Goal: Task Accomplishment & Management: Complete application form

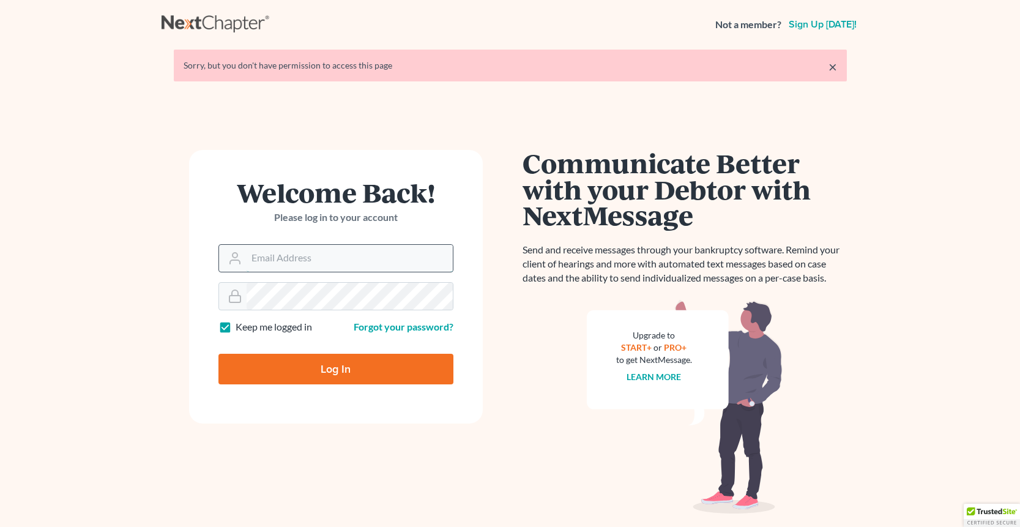
click at [273, 255] on input "Email Address" at bounding box center [350, 258] width 206 height 27
type input "[PERSON_NAME][EMAIL_ADDRESS][DOMAIN_NAME]"
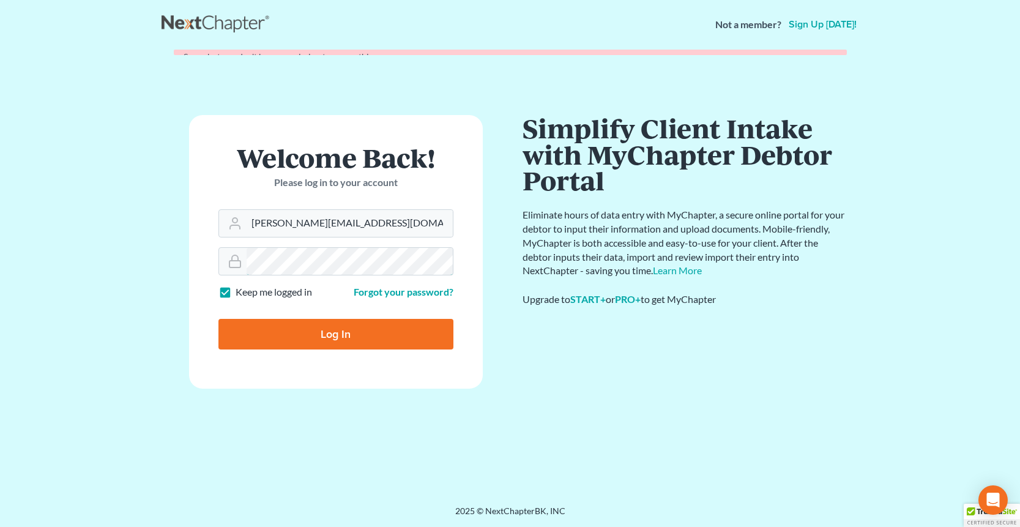
click at [218, 319] on input "Log In" at bounding box center [335, 334] width 235 height 31
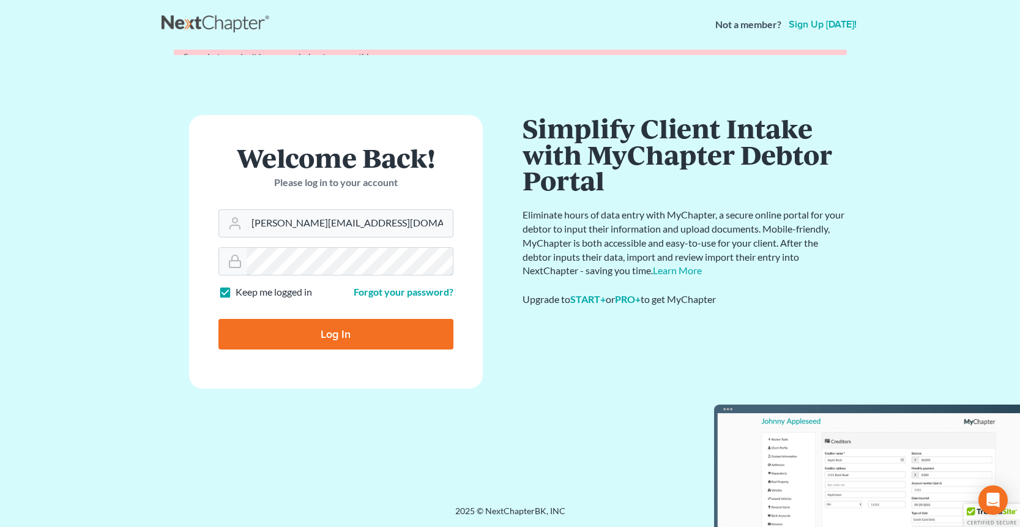
type input "Thinking..."
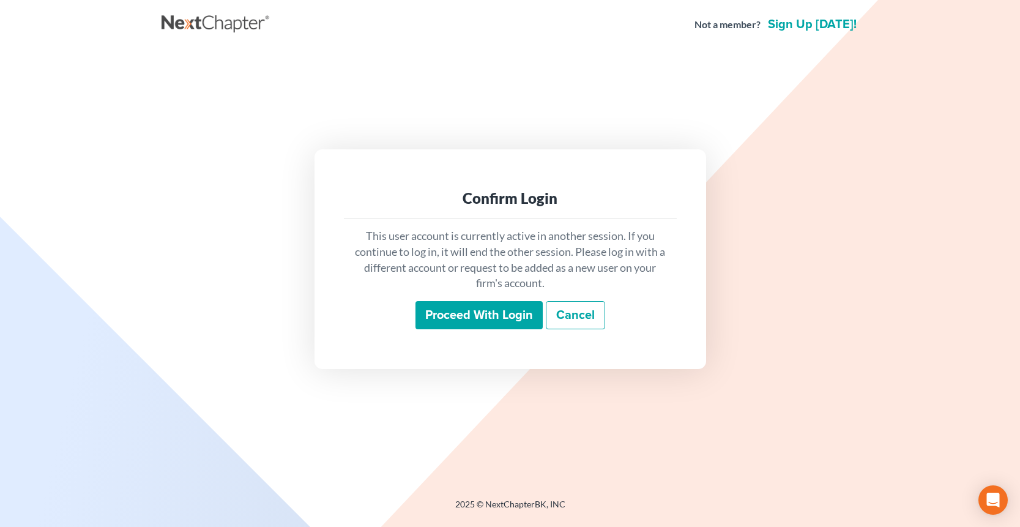
click at [472, 326] on input "Proceed with login" at bounding box center [479, 315] width 127 height 28
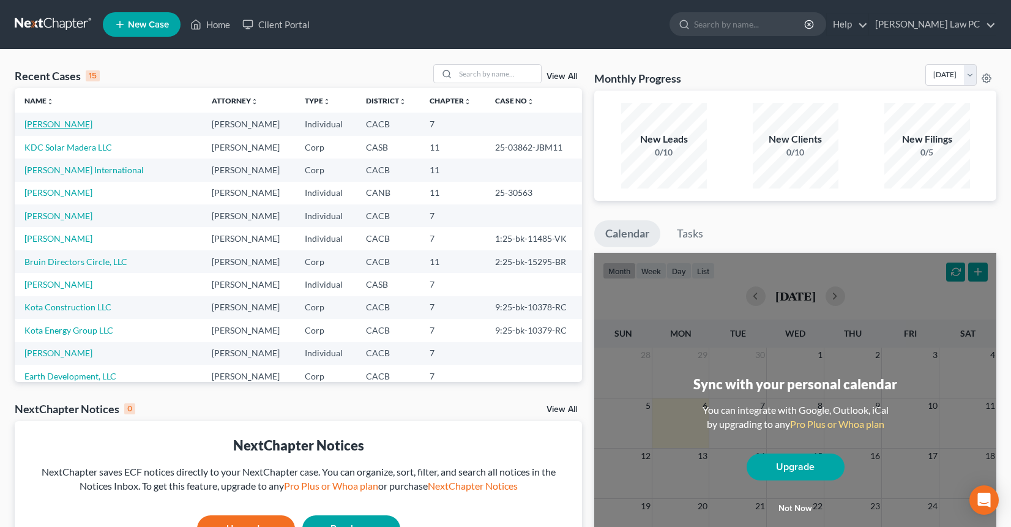
click at [56, 124] on link "[PERSON_NAME]" at bounding box center [58, 124] width 68 height 10
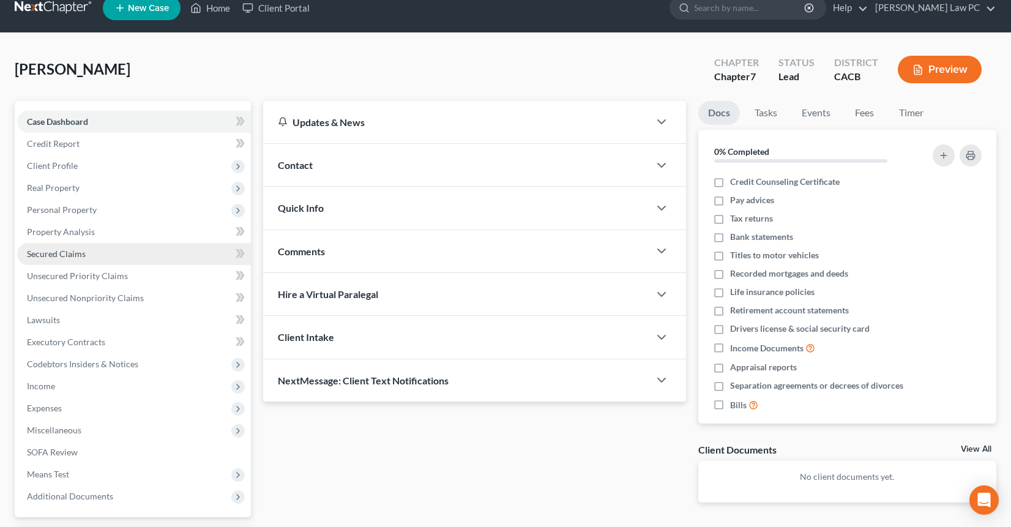
scroll to position [19, 0]
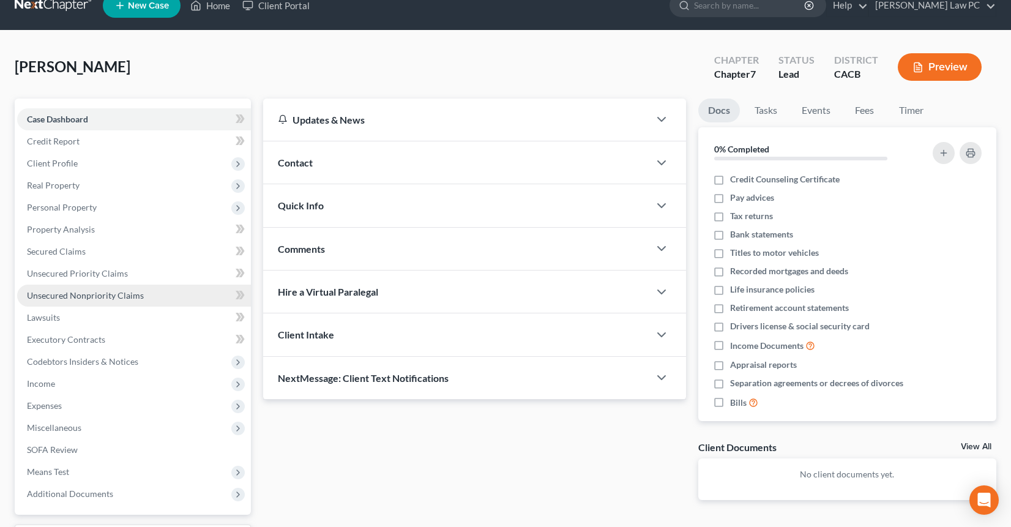
click at [138, 297] on span "Unsecured Nonpriority Claims" at bounding box center [85, 295] width 117 height 10
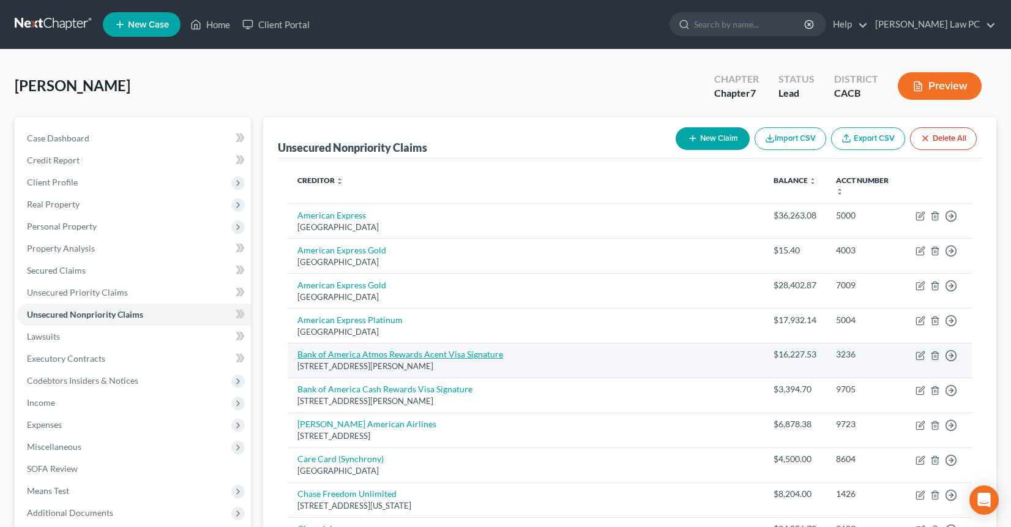
click at [392, 349] on link "Bank of America Atmos Rewards Acent Visa Signature" at bounding box center [400, 354] width 206 height 10
select select "28"
select select "2"
select select "4"
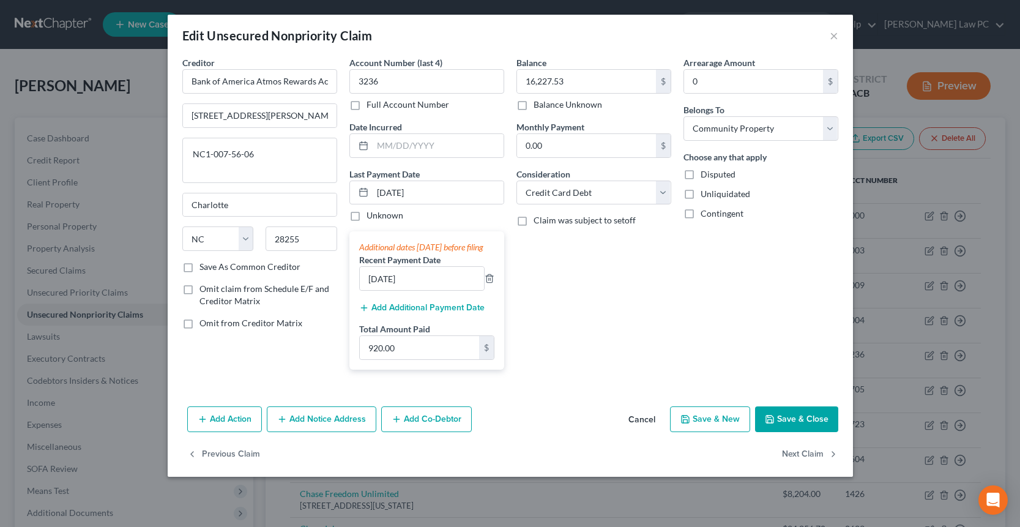
click at [641, 427] on button "Cancel" at bounding box center [642, 420] width 47 height 24
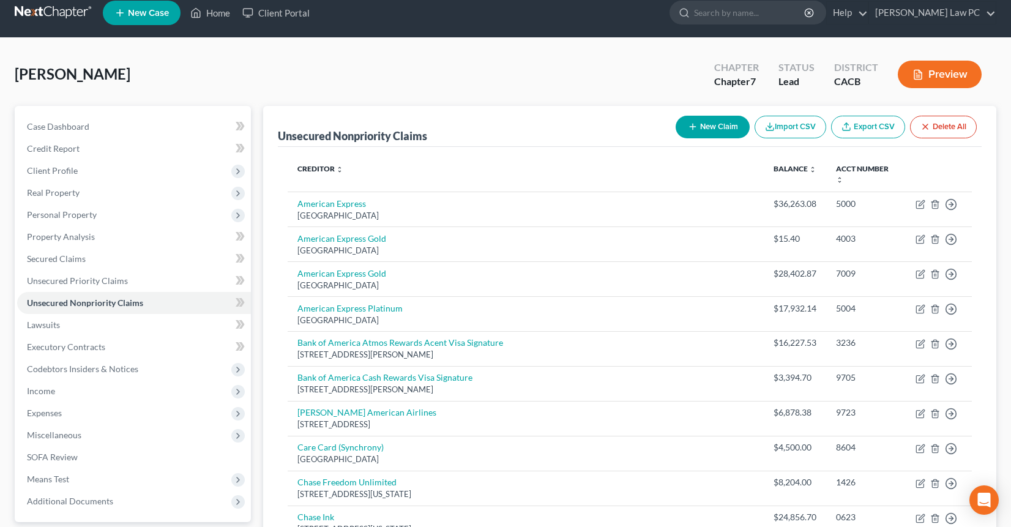
scroll to position [188, 0]
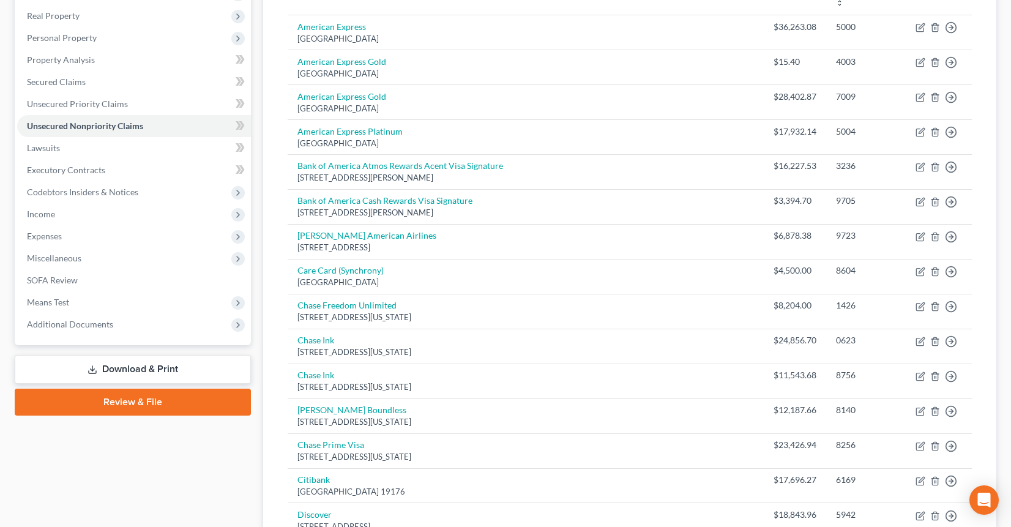
click at [117, 356] on link "Download & Print" at bounding box center [133, 369] width 236 height 29
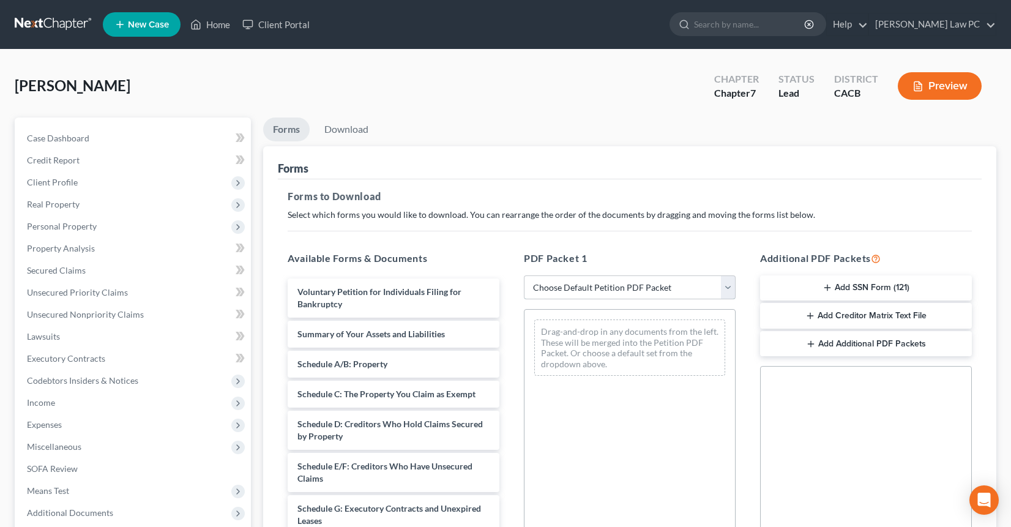
click at [584, 295] on select "Choose Default Petition PDF Packet Complete Bankruptcy Petition (all forms and …" at bounding box center [630, 287] width 212 height 24
select select "2"
click at [524, 275] on select "Choose Default Petition PDF Packet Complete Bankruptcy Petition (all forms and …" at bounding box center [630, 287] width 212 height 24
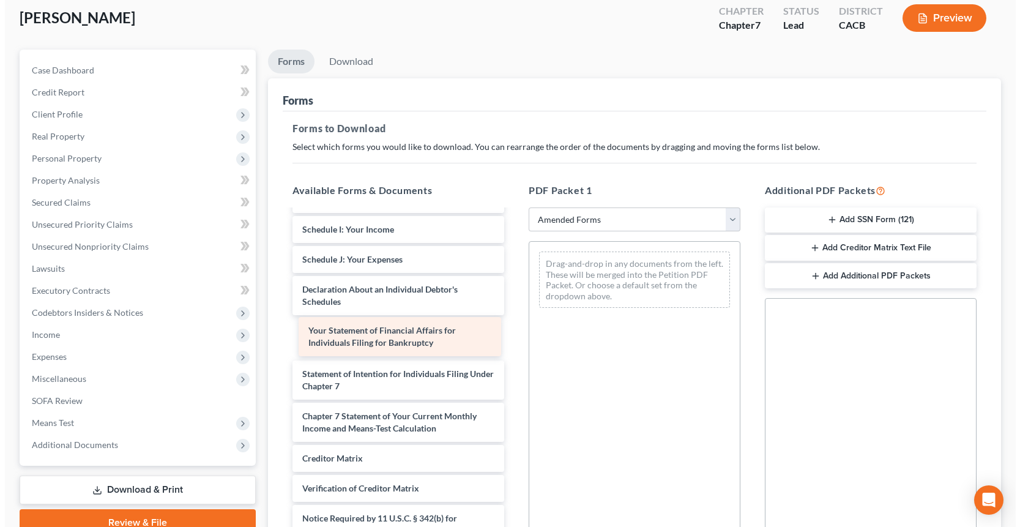
scroll to position [274, 0]
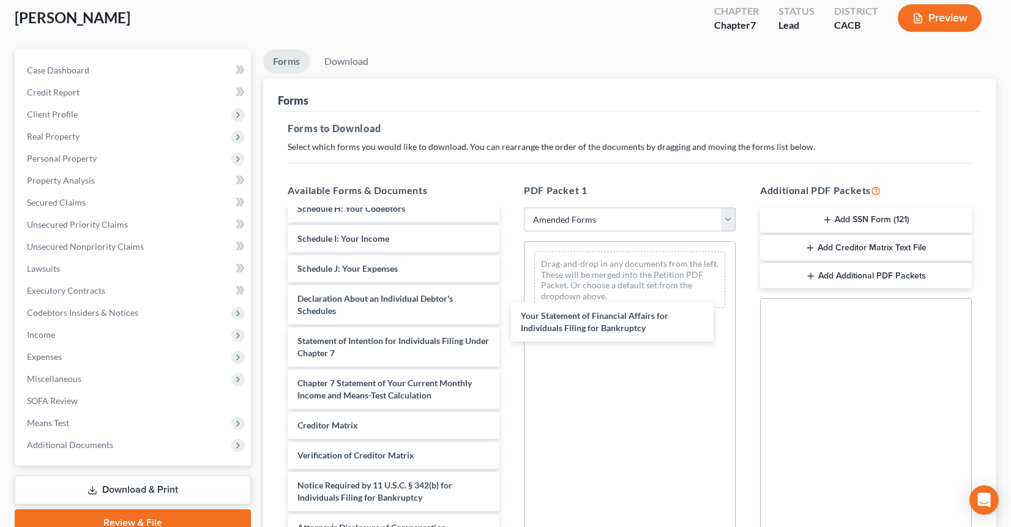
drag, startPoint x: 360, startPoint y: 340, endPoint x: 583, endPoint y: 324, distance: 223.3
click at [509, 325] on div "Your Statement of Financial Affairs for Individuals Filing for Bankruptcy Volun…" at bounding box center [393, 238] width 231 height 605
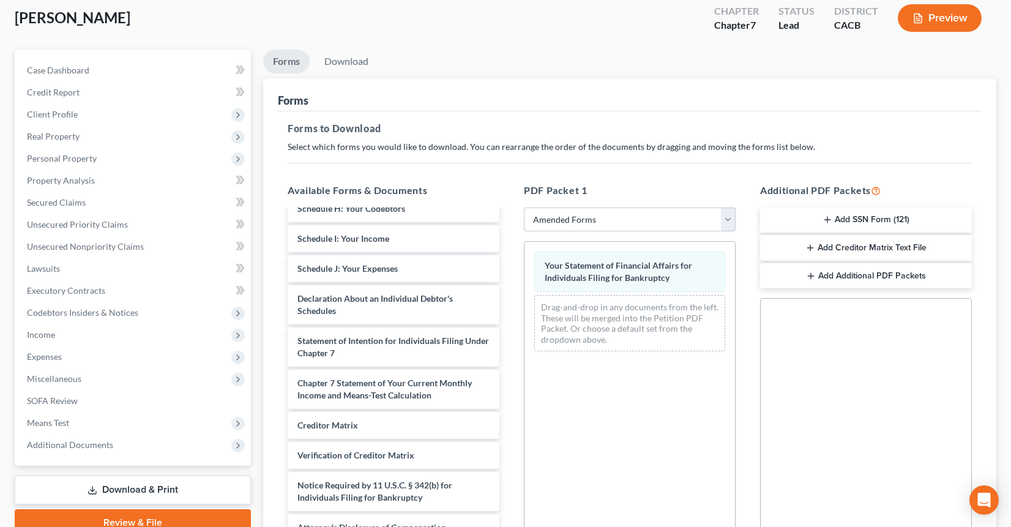
click at [966, 17] on button "Preview" at bounding box center [940, 18] width 84 height 28
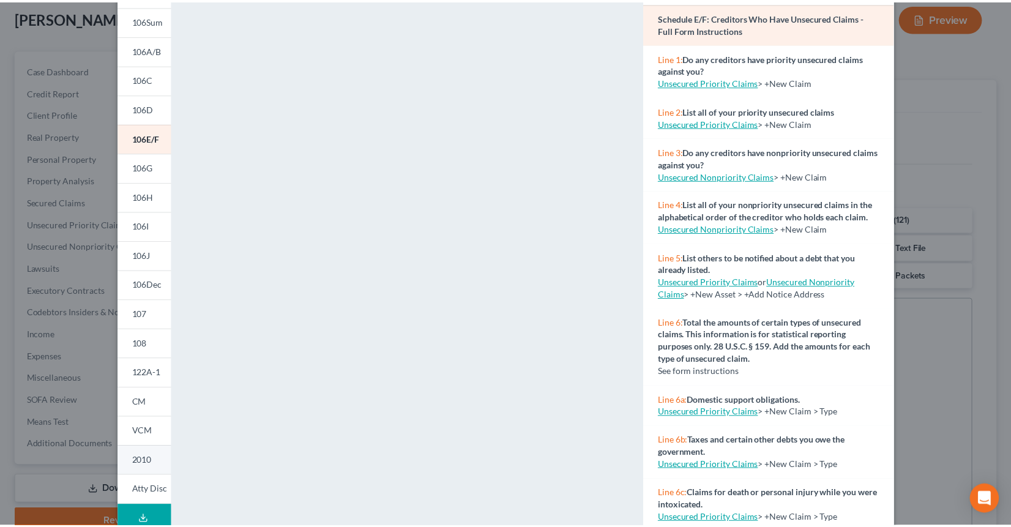
scroll to position [96, 0]
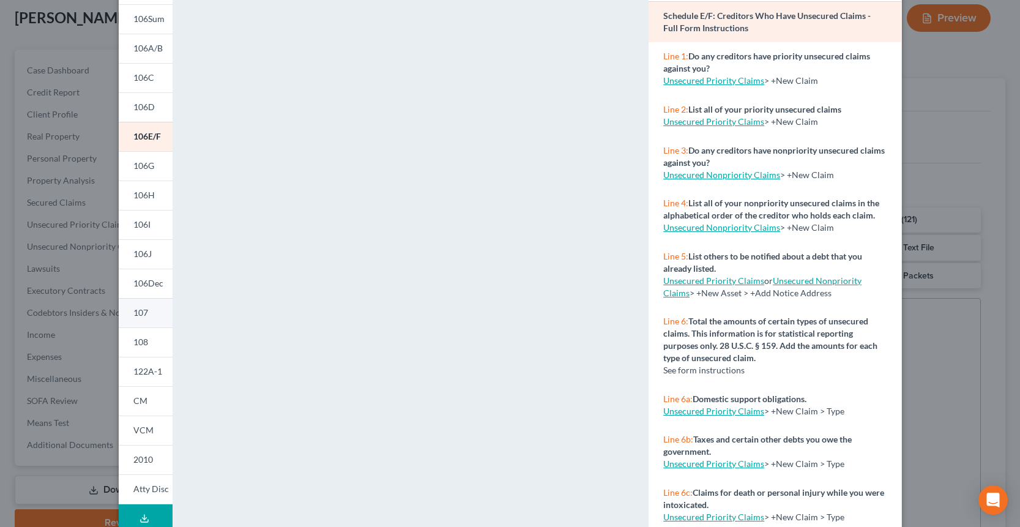
click at [139, 313] on span "107" at bounding box center [140, 312] width 15 height 10
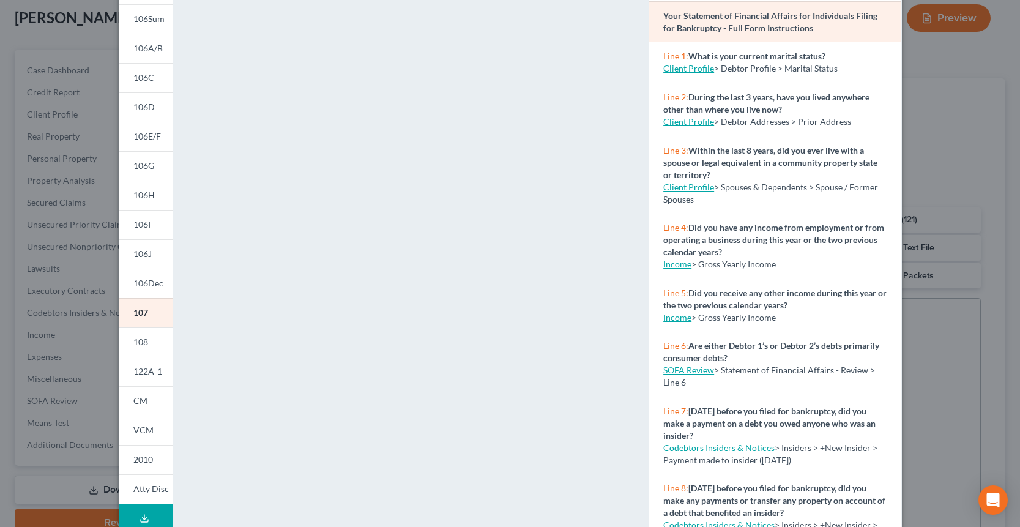
click at [961, 335] on div "Petition Preview Your Statement of Financial Affairs for Individuals Filing for…" at bounding box center [510, 263] width 1020 height 527
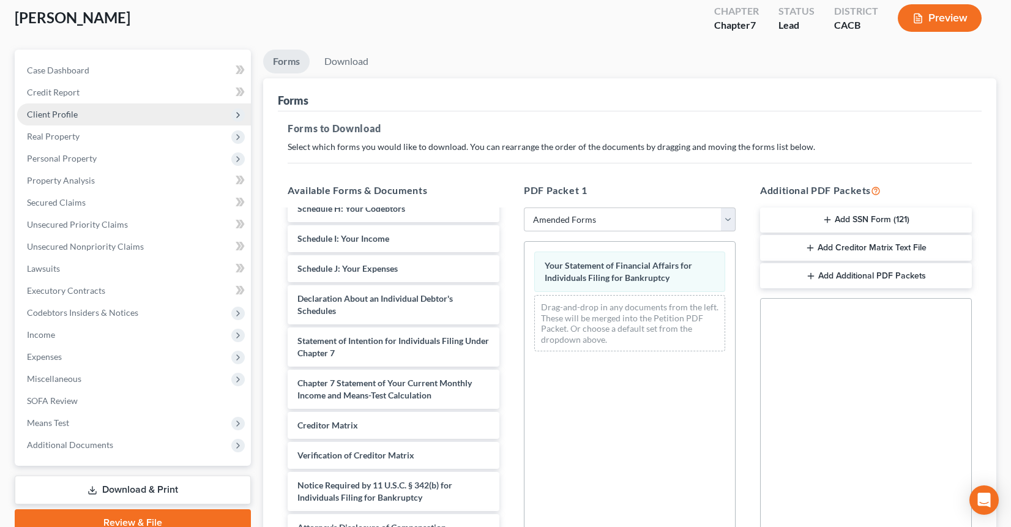
click at [56, 113] on span "Client Profile" at bounding box center [52, 114] width 51 height 10
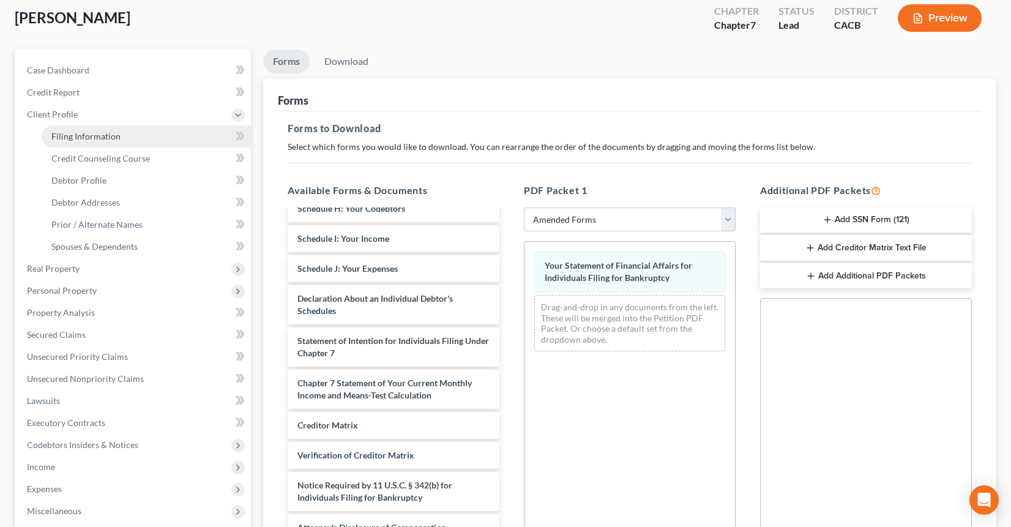
click at [61, 133] on span "Filing Information" at bounding box center [85, 136] width 69 height 10
select select "1"
select select "0"
select select "4"
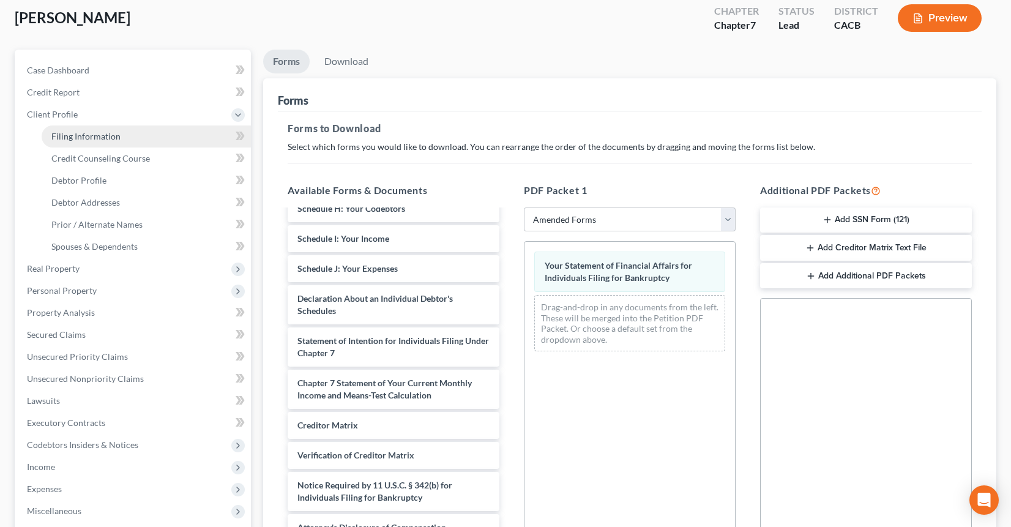
select select "0"
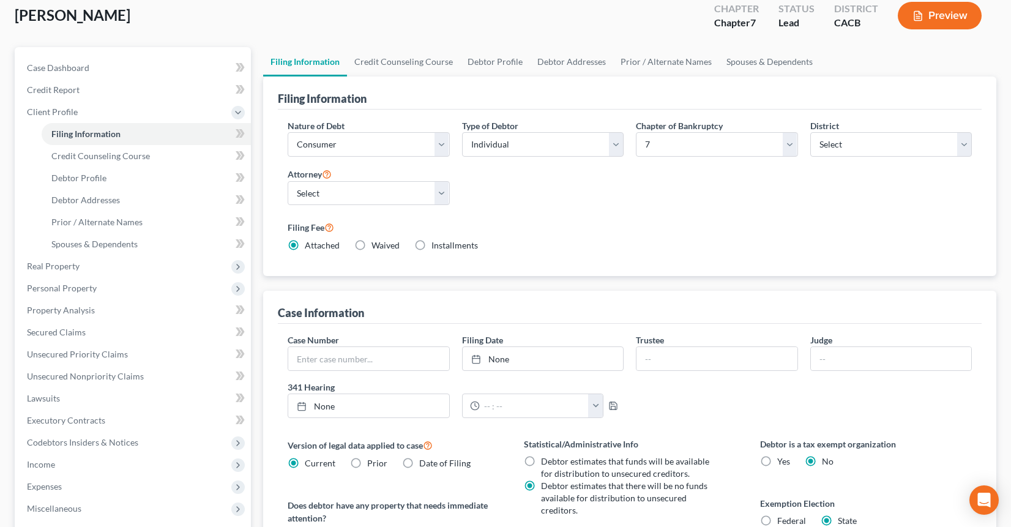
scroll to position [80, 0]
